Goal: Use online tool/utility: Utilize a website feature to perform a specific function

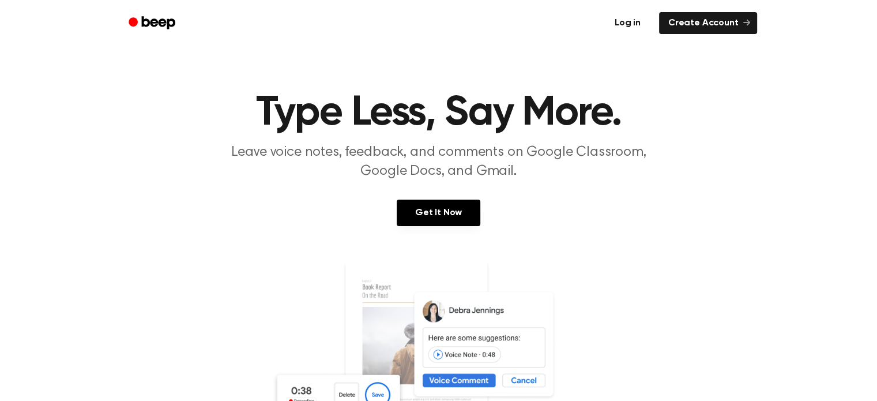
click at [632, 24] on link "Log in" at bounding box center [627, 23] width 49 height 27
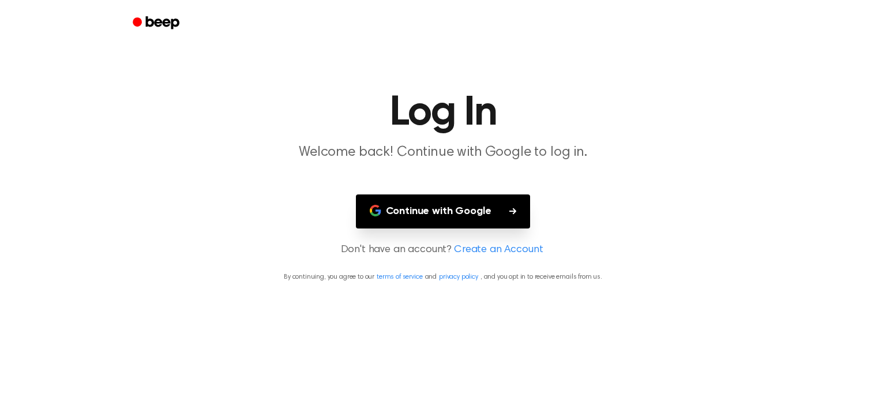
click at [474, 199] on button "Continue with Google" at bounding box center [443, 211] width 175 height 34
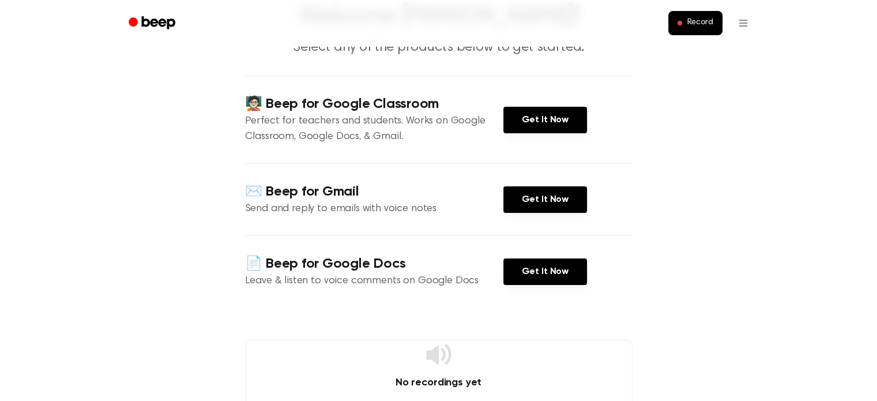
scroll to position [72, 0]
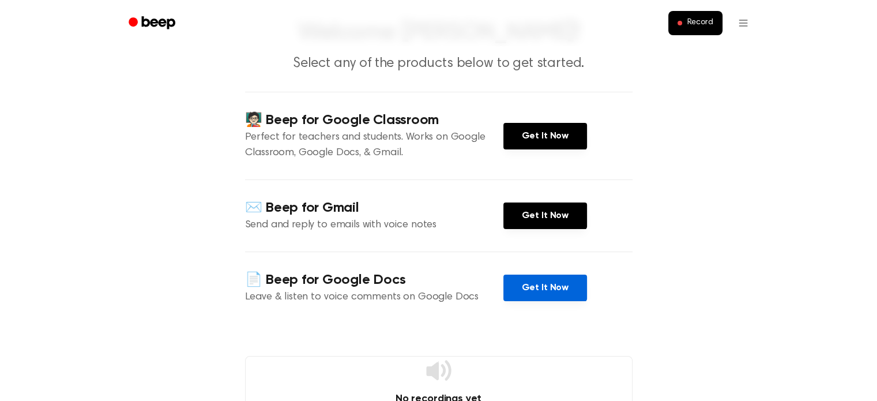
click at [547, 295] on link "Get It Now" at bounding box center [545, 288] width 84 height 27
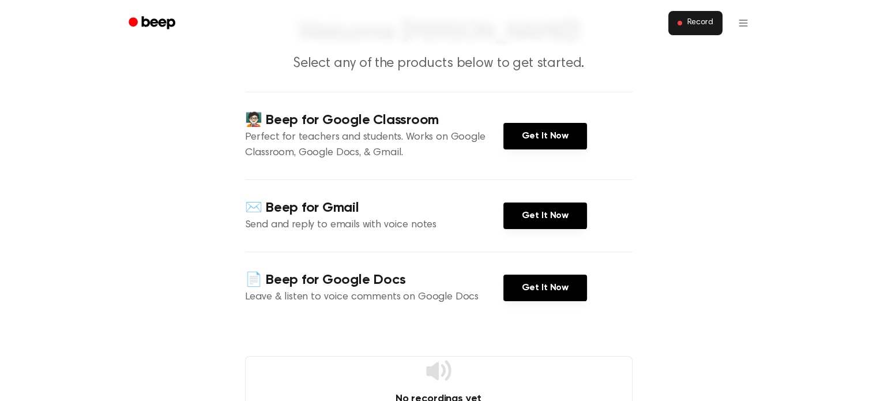
click at [687, 14] on button "Record" at bounding box center [695, 23] width 54 height 24
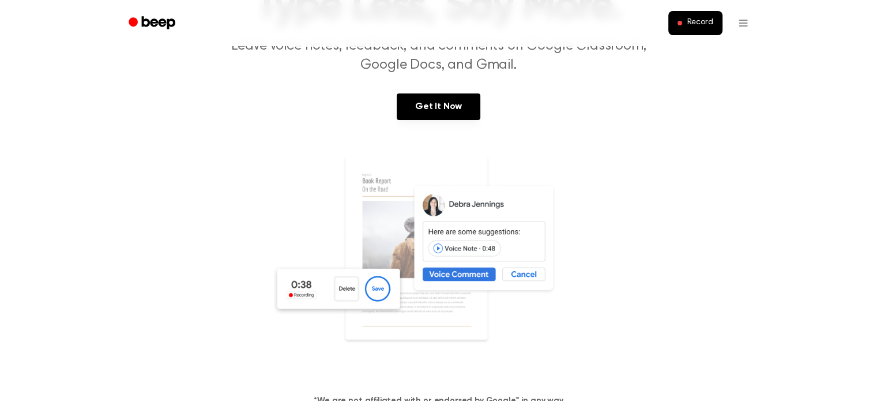
scroll to position [107, 0]
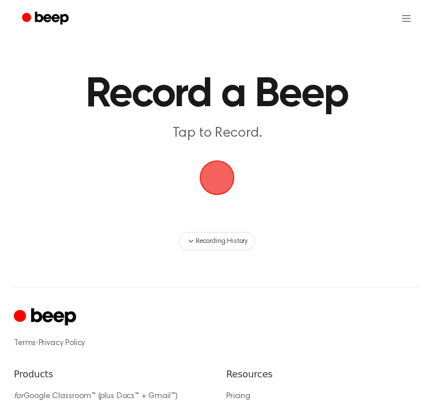
click at [201, 189] on span "button" at bounding box center [216, 177] width 44 height 44
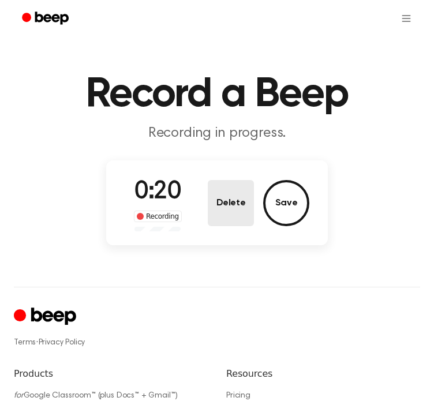
click at [249, 204] on button "Delete" at bounding box center [231, 203] width 46 height 46
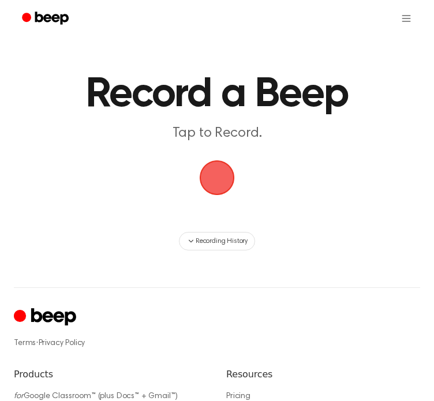
click at [221, 170] on span "button" at bounding box center [217, 177] width 35 height 35
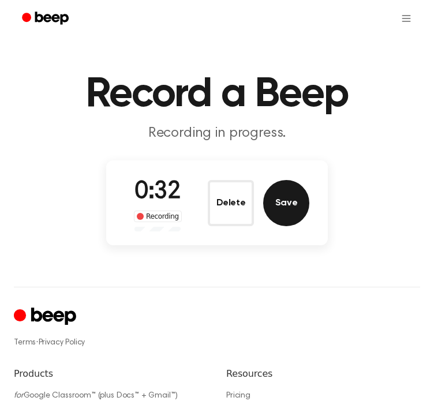
click at [298, 198] on button "Save" at bounding box center [286, 203] width 46 height 46
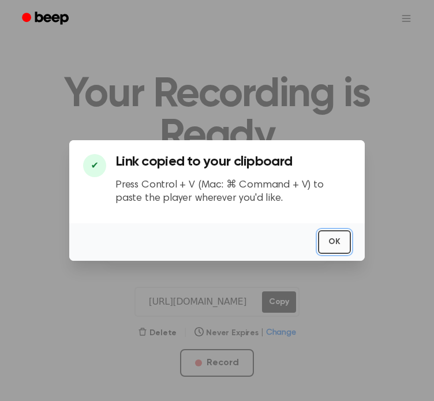
click at [336, 246] on button "OK" at bounding box center [334, 242] width 33 height 24
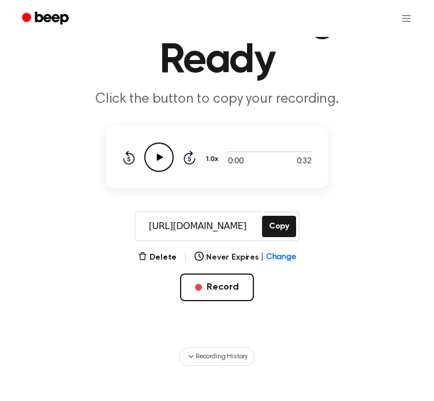
scroll to position [76, 0]
